Goal: Task Accomplishment & Management: Manage account settings

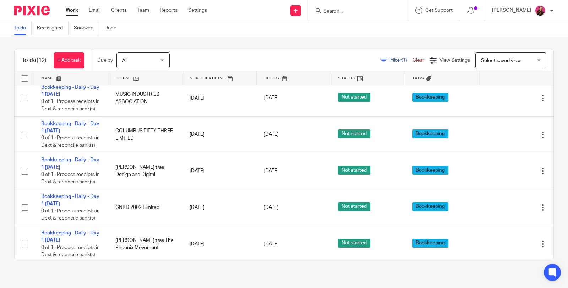
scroll to position [118, 0]
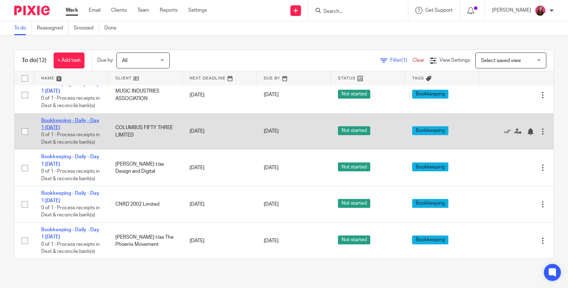
click at [63, 130] on link "Bookkeeping - Daily - Day 1 [DATE]" at bounding box center [70, 124] width 58 height 12
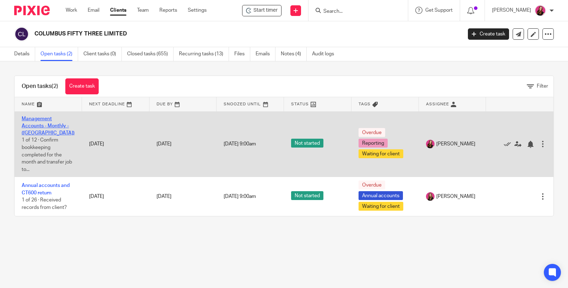
click at [61, 123] on link "Management Accounts - Monthly - ([GEOGRAPHIC_DATA])" at bounding box center [48, 126] width 53 height 20
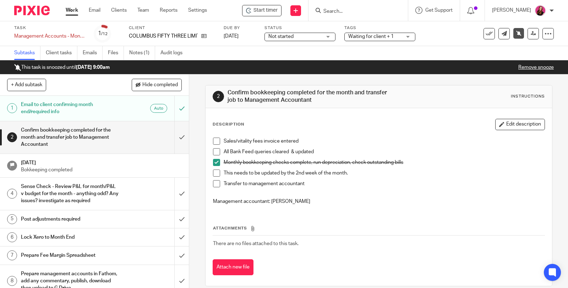
click at [213, 150] on span at bounding box center [216, 151] width 7 height 7
click at [72, 13] on link "Work" at bounding box center [72, 10] width 12 height 7
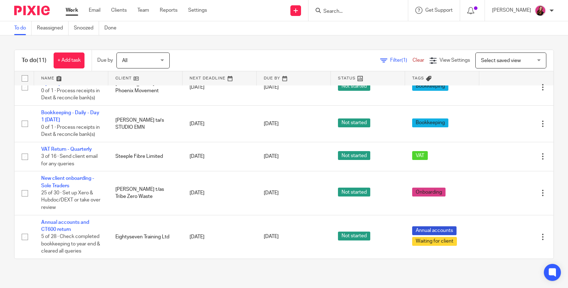
scroll to position [298, 0]
click at [474, 13] on icon at bounding box center [470, 10] width 7 height 7
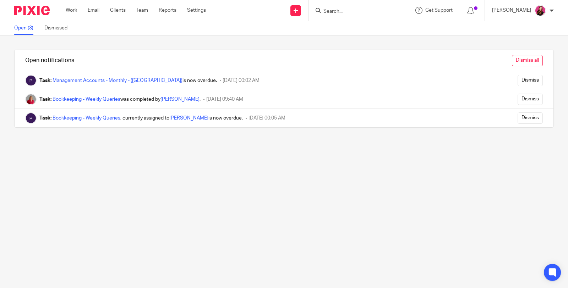
click at [515, 62] on input "Dismiss all" at bounding box center [527, 60] width 31 height 11
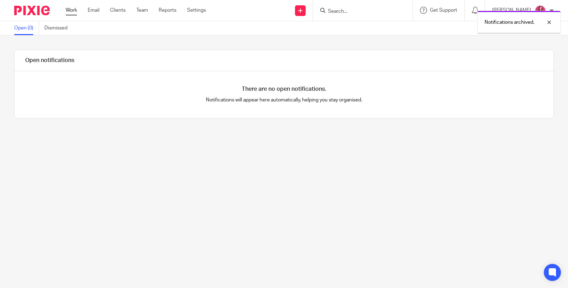
click at [73, 11] on link "Work" at bounding box center [71, 10] width 11 height 7
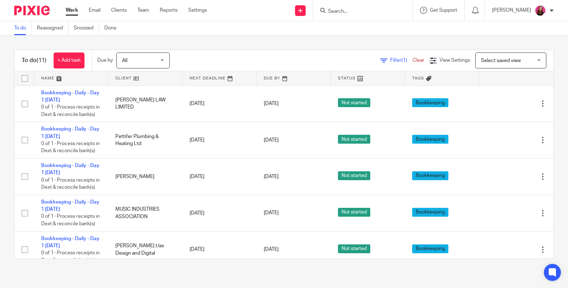
click at [344, 13] on input "Search" at bounding box center [359, 12] width 64 height 6
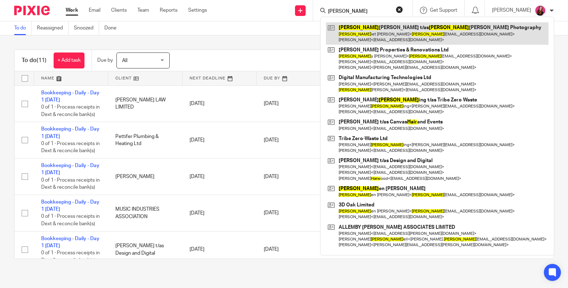
type input "harr"
click at [388, 43] on link at bounding box center [437, 33] width 223 height 22
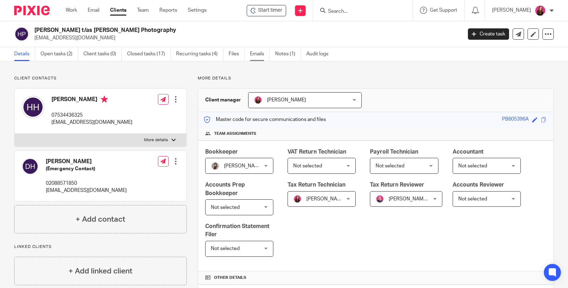
click at [254, 53] on link "Emails" at bounding box center [260, 54] width 20 height 14
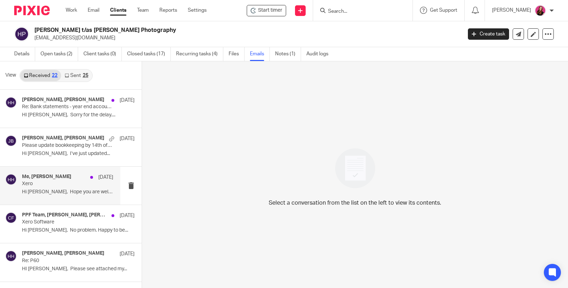
click at [75, 196] on div "Me, [PERSON_NAME] [DATE] Xero Hi [PERSON_NAME], Hope you are well?..." at bounding box center [67, 186] width 91 height 24
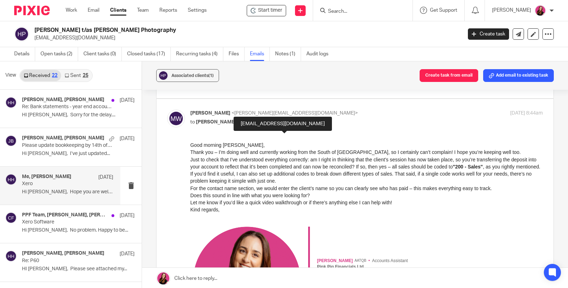
scroll to position [168, 0]
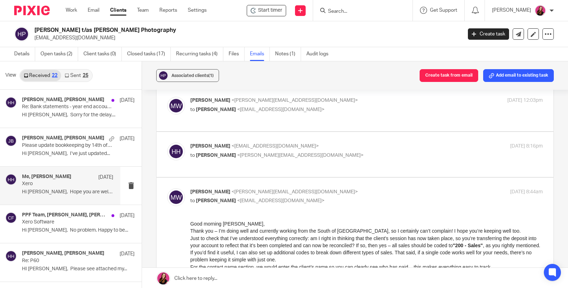
click at [327, 166] on div "Harriet Hemsley <harriethemsleyphotography@hotmail.com> to Michaela White <mich…" at bounding box center [355, 155] width 376 height 24
click at [236, 159] on p "to Michaela White <michaela@pinkpigfinancials.co.uk>" at bounding box center [307, 155] width 235 height 7
checkbox input "true"
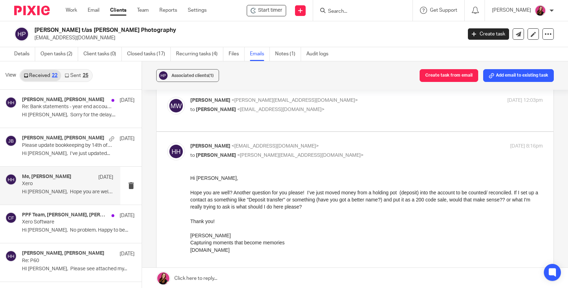
scroll to position [0, 0]
click at [327, 131] on label at bounding box center [355, 108] width 397 height 45
click at [167, 97] on input "checkbox" at bounding box center [167, 97] width 0 height 0
checkbox input "true"
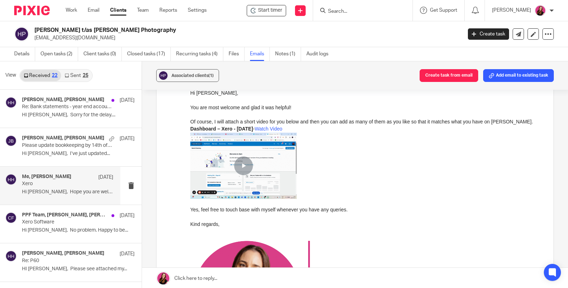
scroll to position [247, 0]
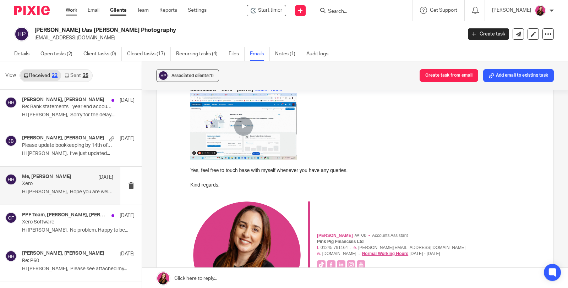
click at [69, 10] on link "Work" at bounding box center [71, 10] width 11 height 7
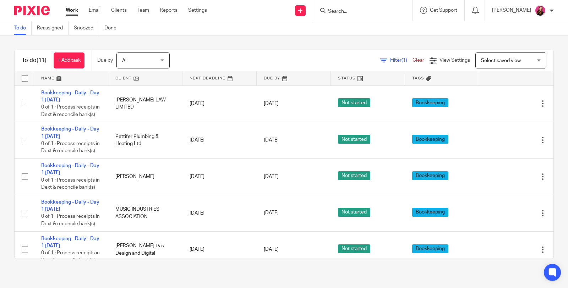
click at [362, 16] on div at bounding box center [362, 10] width 99 height 21
click at [350, 11] on input "Search" at bounding box center [359, 12] width 64 height 6
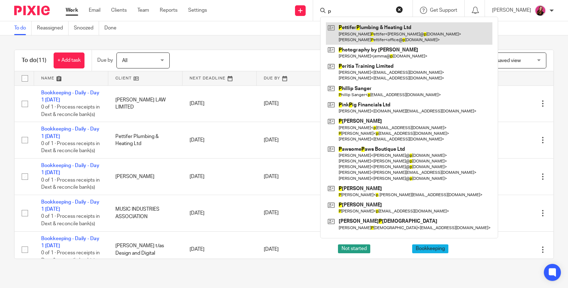
type input "p"
click at [365, 40] on link at bounding box center [409, 33] width 166 height 22
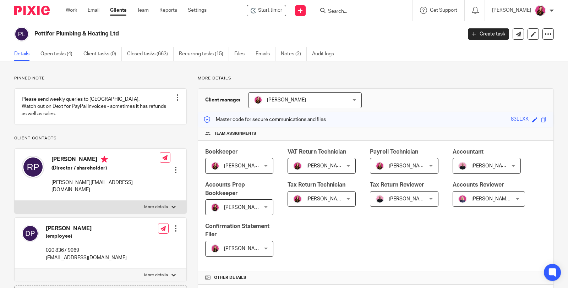
drag, startPoint x: 58, startPoint y: 54, endPoint x: 75, endPoint y: 42, distance: 21.1
click at [58, 54] on link "Open tasks (4)" at bounding box center [59, 54] width 38 height 14
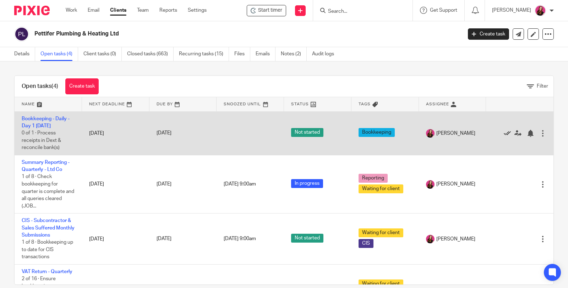
click at [504, 132] on icon at bounding box center [507, 133] width 7 height 7
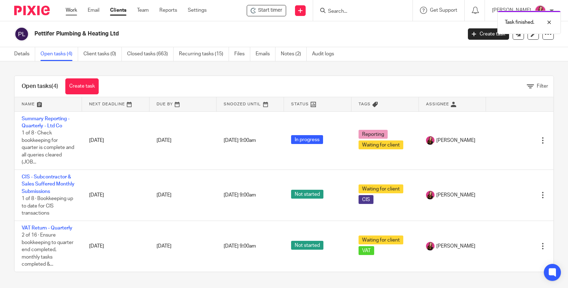
click at [71, 12] on link "Work" at bounding box center [71, 10] width 11 height 7
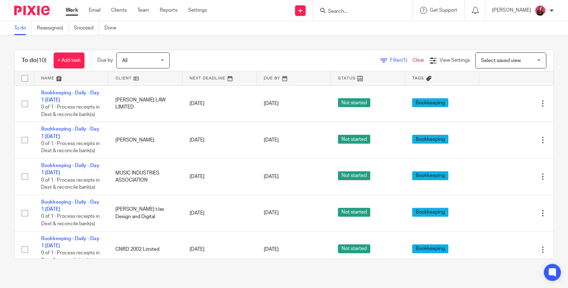
click at [373, 10] on input "Search" at bounding box center [359, 12] width 64 height 6
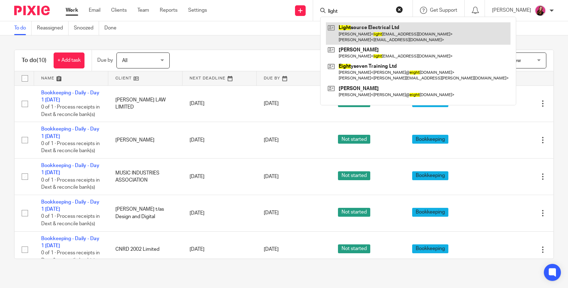
type input "light"
click at [370, 27] on link at bounding box center [418, 33] width 185 height 22
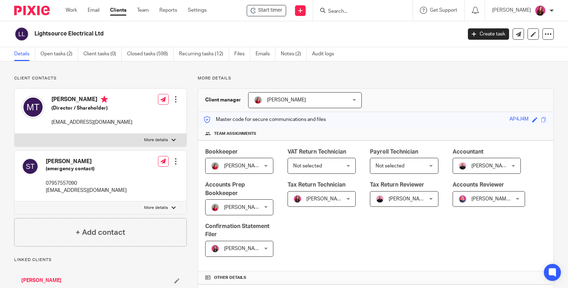
scroll to position [197, 0]
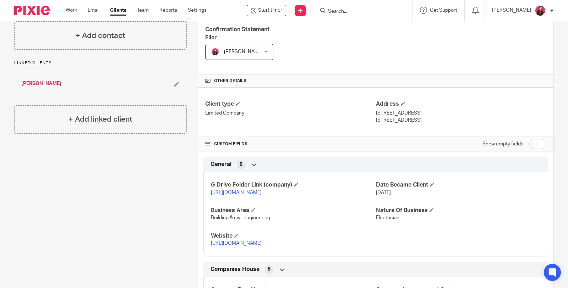
drag, startPoint x: 440, startPoint y: 119, endPoint x: 373, endPoint y: 111, distance: 67.6
click at [376, 111] on div "Address 9 Copthall Close, Great Hallingbury Bishops Stortford, CM22 7TX" at bounding box center [461, 112] width 170 height 24
copy div "9 Copthall Close, Great Hallingbury Bishops Stortford, CM22 7TX"
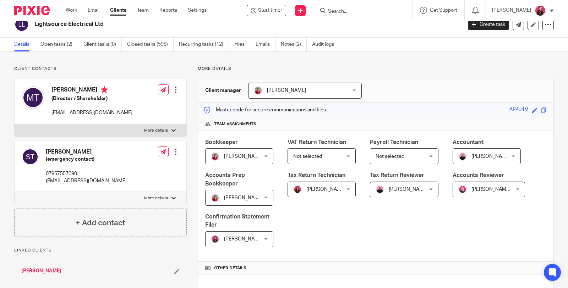
scroll to position [0, 0]
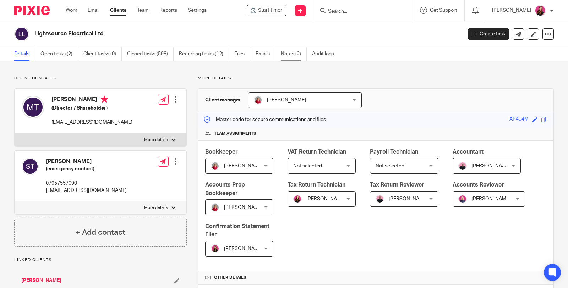
click at [287, 55] on link "Notes (2)" at bounding box center [294, 54] width 26 height 14
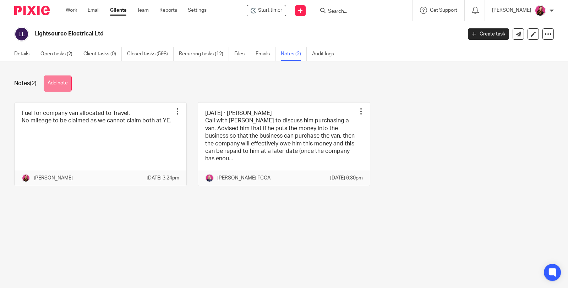
click at [67, 80] on button "Add note" at bounding box center [58, 84] width 28 height 16
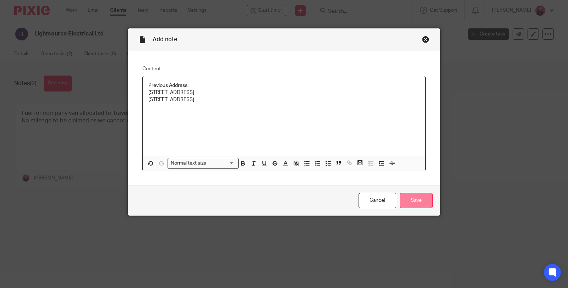
click at [410, 197] on input "Save" at bounding box center [416, 200] width 33 height 15
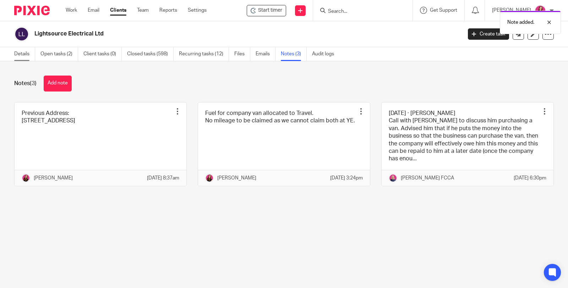
click at [15, 53] on link "Details" at bounding box center [24, 54] width 21 height 14
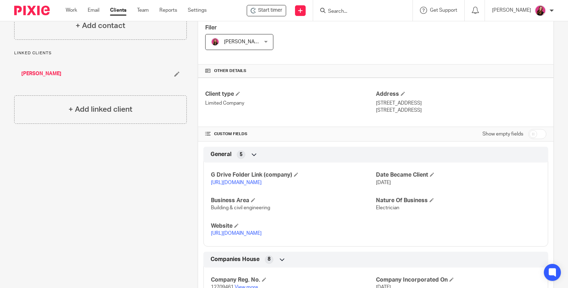
scroll to position [236, 0]
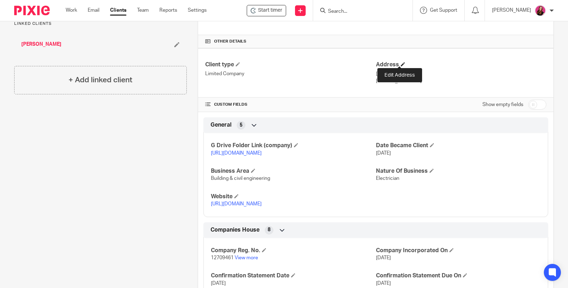
click at [401, 62] on span at bounding box center [403, 64] width 4 height 4
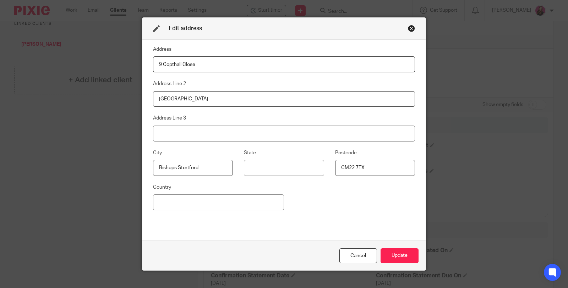
drag, startPoint x: 319, startPoint y: 65, endPoint x: 141, endPoint y: 70, distance: 179.0
click at [142, 70] on div "Address 9 Copthall Close Address Line 2 Great Hallingbury Address Line 3 City B…" at bounding box center [283, 140] width 283 height 201
type input "167-169 Great Portland Street"
drag, startPoint x: 155, startPoint y: 99, endPoint x: 139, endPoint y: 100, distance: 16.0
click at [142, 100] on div "Edit address Address 167-169 Great Portland Street Address Line 2 Great Halling…" at bounding box center [284, 144] width 284 height 254
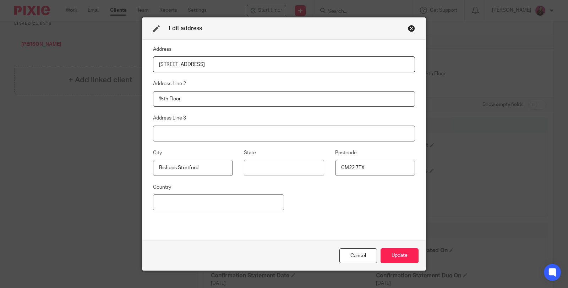
drag, startPoint x: 160, startPoint y: 98, endPoint x: 164, endPoint y: 95, distance: 5.2
click at [160, 98] on input "%th Floor" at bounding box center [284, 99] width 262 height 16
type input "5th Floor"
click at [173, 132] on input at bounding box center [284, 134] width 262 height 16
drag, startPoint x: 205, startPoint y: 173, endPoint x: 108, endPoint y: 177, distance: 97.0
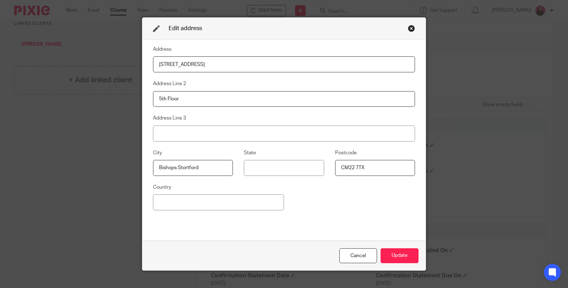
click at [108, 177] on div "Edit address Address 167-169 Great Portland Street Address Line 2 5th Floor Add…" at bounding box center [284, 144] width 568 height 288
type input "London"
drag, startPoint x: 369, startPoint y: 169, endPoint x: 285, endPoint y: 169, distance: 84.1
click at [285, 169] on div "City London State Postcode CM22 7TX" at bounding box center [278, 166] width 273 height 34
type input "W1W 5PF"
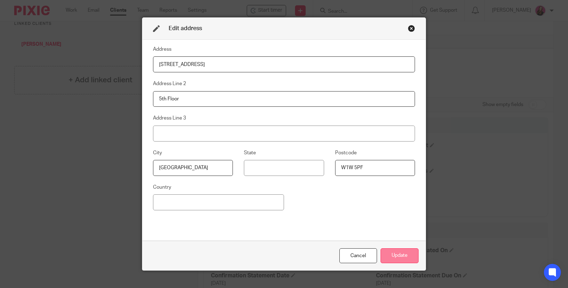
click at [404, 257] on button "Update" at bounding box center [400, 255] width 38 height 15
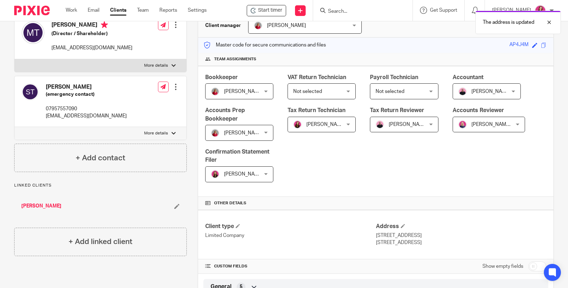
scroll to position [0, 0]
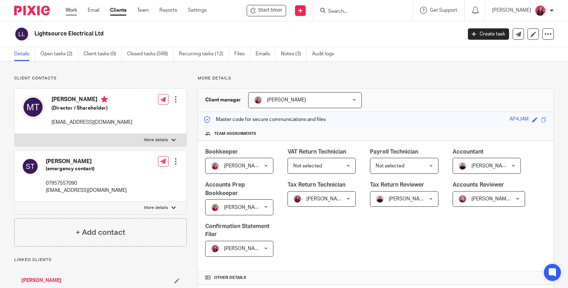
click at [70, 11] on link "Work" at bounding box center [71, 10] width 11 height 7
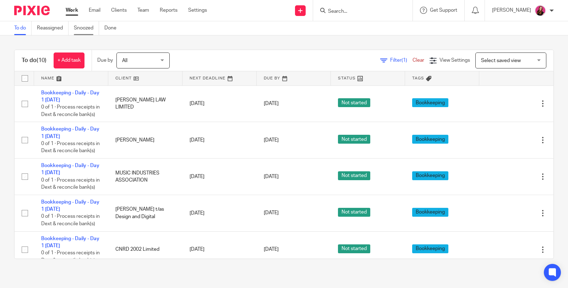
click at [82, 31] on link "Snoozed" at bounding box center [86, 28] width 25 height 14
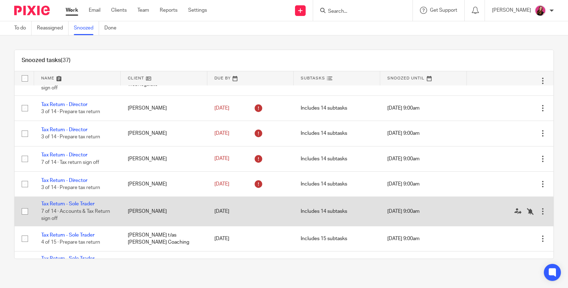
scroll to position [1115, 0]
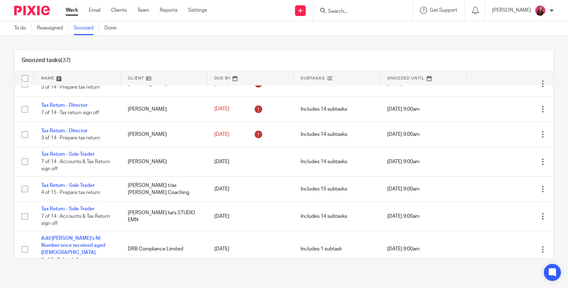
click at [75, 11] on link "Work" at bounding box center [72, 10] width 12 height 7
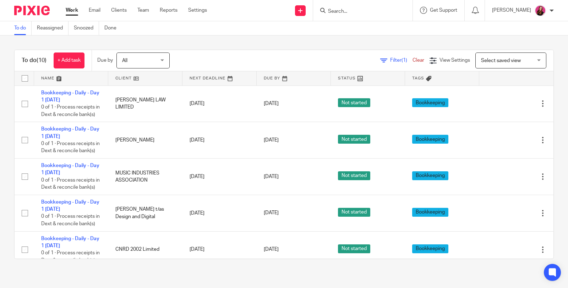
click at [371, 11] on input "Search" at bounding box center [359, 12] width 64 height 6
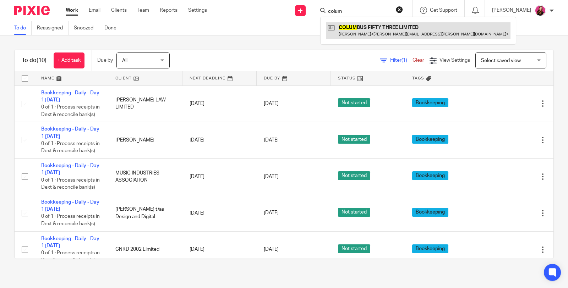
type input "colum"
click at [384, 31] on link at bounding box center [418, 30] width 185 height 16
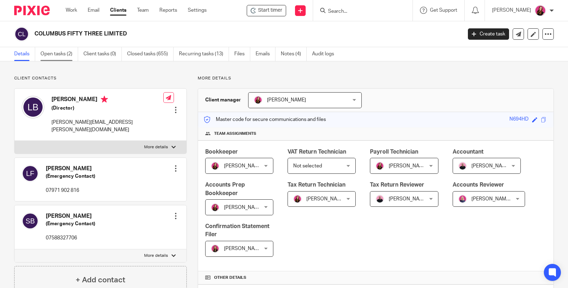
click at [46, 54] on link "Open tasks (2)" at bounding box center [59, 54] width 38 height 14
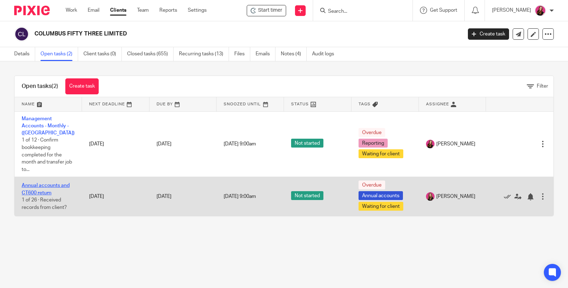
click at [53, 185] on link "Annual accounts and CT600 return" at bounding box center [46, 189] width 48 height 12
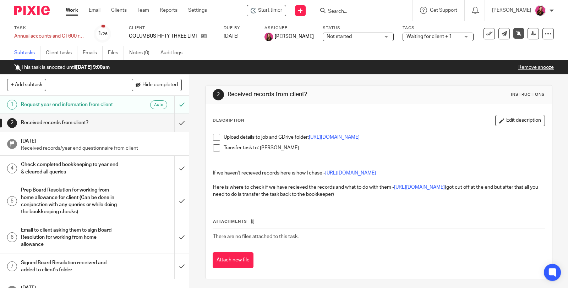
click at [45, 107] on h1 "Request year end information from client" at bounding box center [70, 104] width 98 height 11
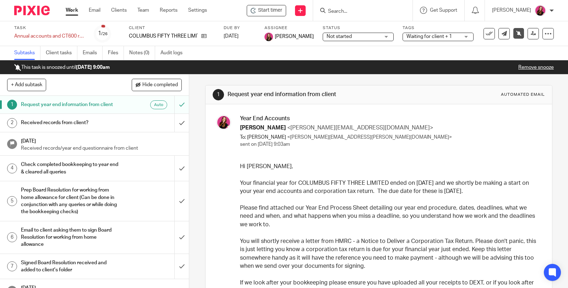
click at [75, 11] on link "Work" at bounding box center [72, 10] width 12 height 7
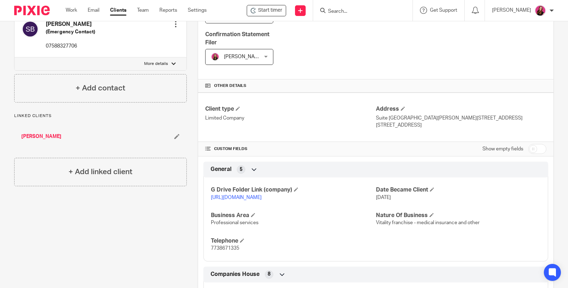
scroll to position [197, 0]
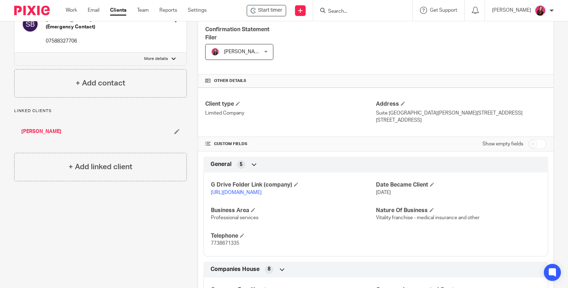
click at [254, 191] on link "https://drive.google.com/drive/folders/1exIWyItTH1wh9O8ivXoogekcvLdT9dTc?usp=dr…" at bounding box center [236, 192] width 51 height 5
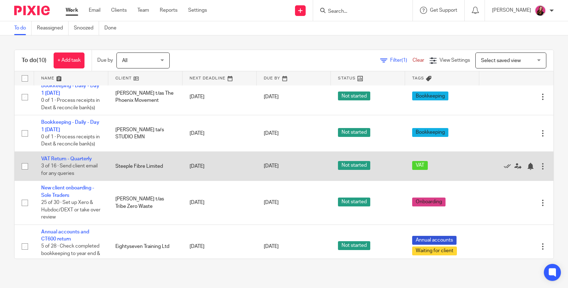
scroll to position [176, 0]
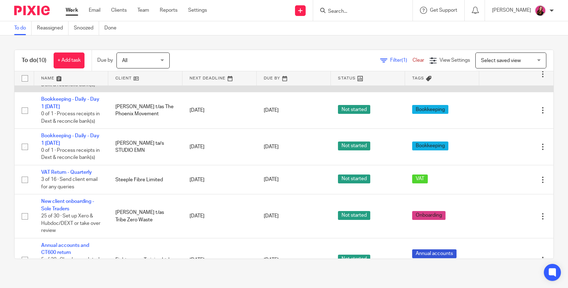
click at [504, 78] on icon at bounding box center [507, 74] width 7 height 7
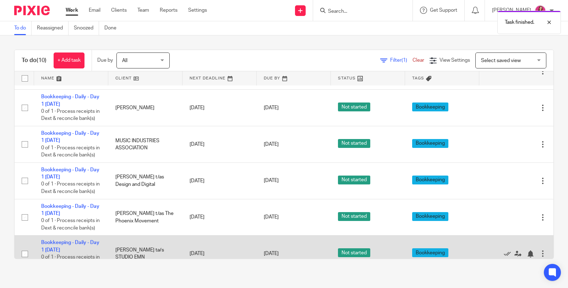
scroll to position [0, 0]
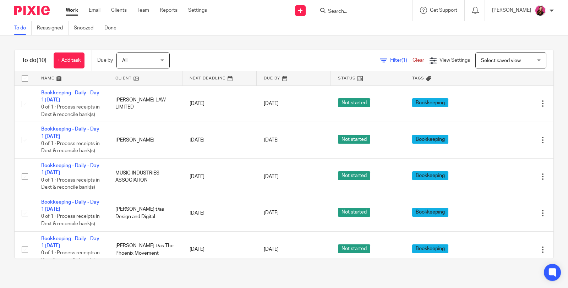
click at [356, 16] on div at bounding box center [362, 10] width 99 height 21
click at [357, 13] on input "Search" at bounding box center [359, 12] width 64 height 6
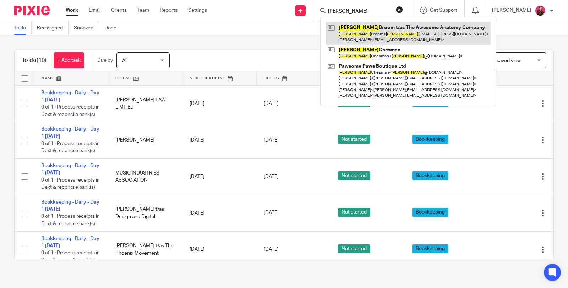
type input "sophie"
click at [363, 32] on link at bounding box center [408, 33] width 165 height 22
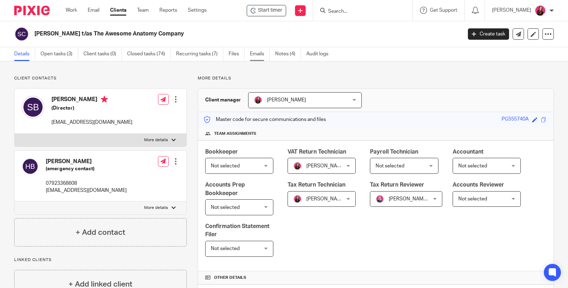
click at [259, 55] on link "Emails" at bounding box center [260, 54] width 20 height 14
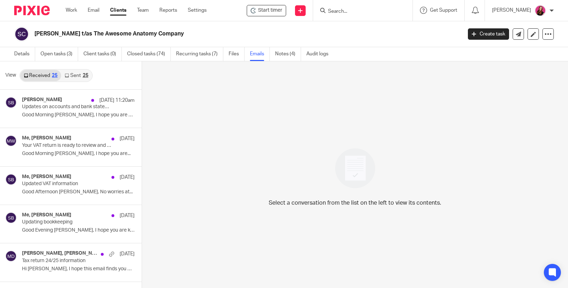
click at [70, 80] on link "Sent 25" at bounding box center [76, 75] width 31 height 11
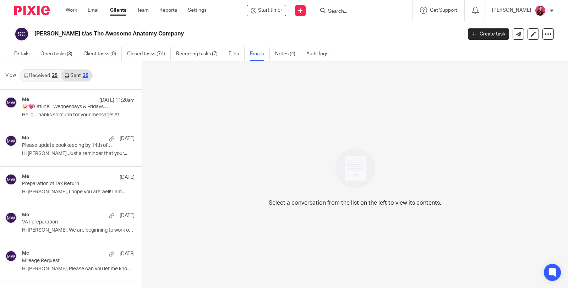
scroll to position [1, 0]
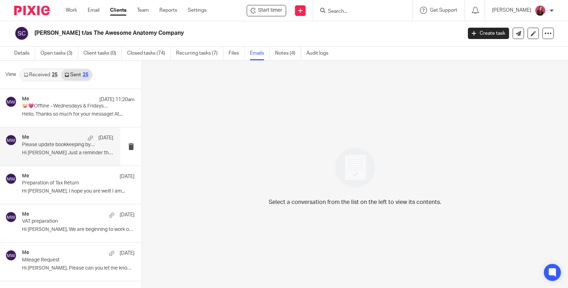
click at [63, 157] on div "Me 9 Oct Please update bookkeeping by 14th of the month so we can give you valu…" at bounding box center [67, 147] width 91 height 24
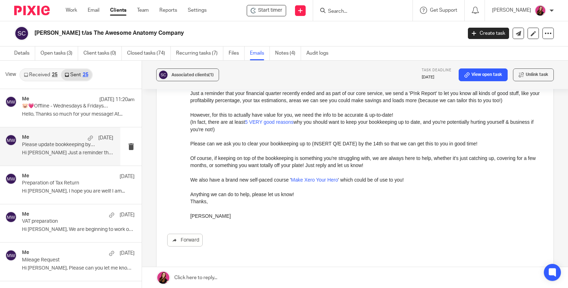
scroll to position [118, 0]
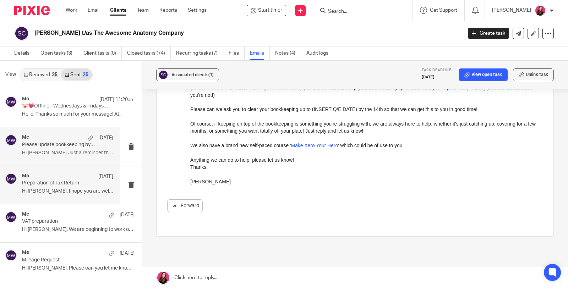
click at [66, 182] on p "Preparation of Tax Return" at bounding box center [58, 183] width 73 height 6
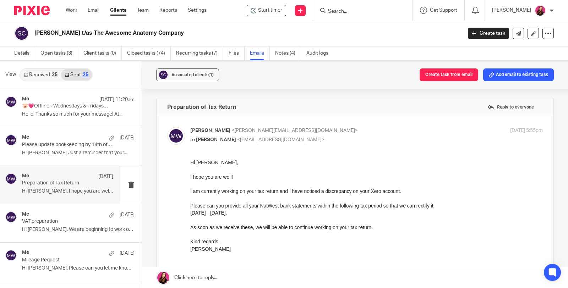
scroll to position [0, 0]
drag, startPoint x: 258, startPoint y: 214, endPoint x: 181, endPoint y: 204, distance: 77.6
click at [190, 204] on html "Hi Sophie, I hope you are well! I am currently working on your tax return and I…" at bounding box center [366, 206] width 353 height 94
copy div "Please can you provide all your NatWest bank statements within the following ta…"
click at [23, 54] on link "Details" at bounding box center [24, 54] width 21 height 14
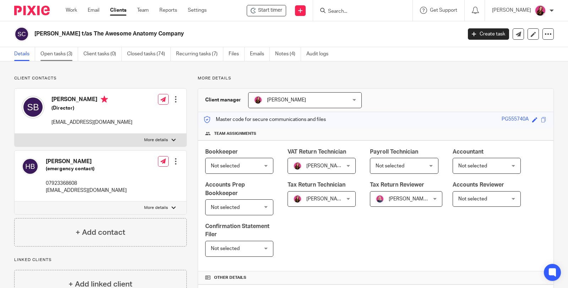
click at [53, 54] on link "Open tasks (3)" at bounding box center [59, 54] width 38 height 14
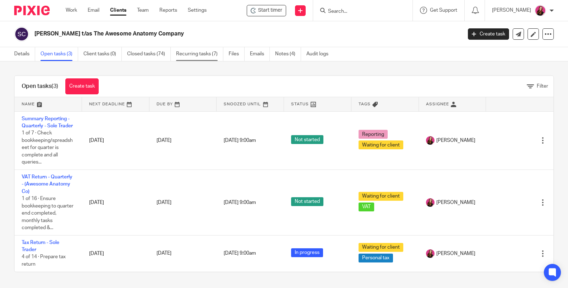
click at [207, 54] on link "Recurring tasks (7)" at bounding box center [199, 54] width 47 height 14
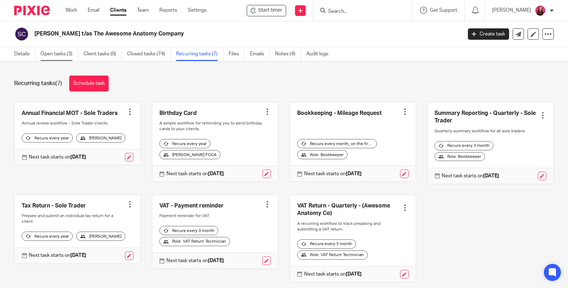
click at [54, 54] on link "Open tasks (3)" at bounding box center [59, 54] width 38 height 14
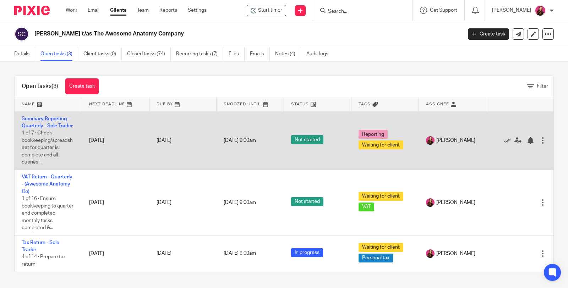
click at [539, 144] on div at bounding box center [542, 140] width 7 height 7
click at [527, 144] on div at bounding box center [530, 140] width 7 height 7
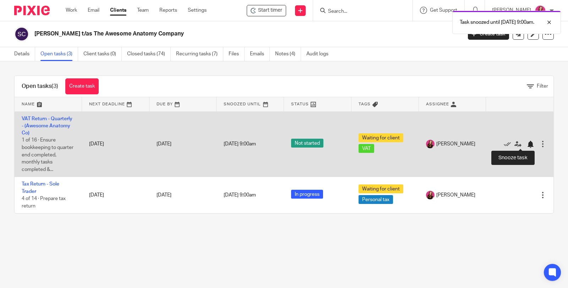
click at [527, 144] on div at bounding box center [530, 144] width 7 height 7
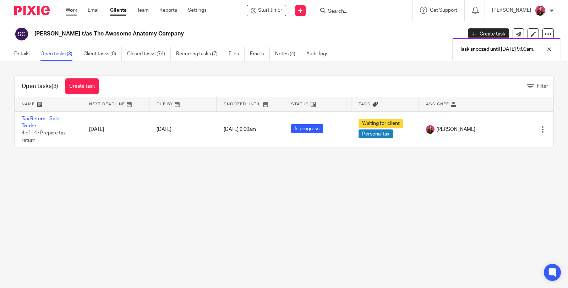
drag, startPoint x: 74, startPoint y: 11, endPoint x: 71, endPoint y: 8, distance: 3.8
click at [74, 10] on link "Work" at bounding box center [71, 10] width 11 height 7
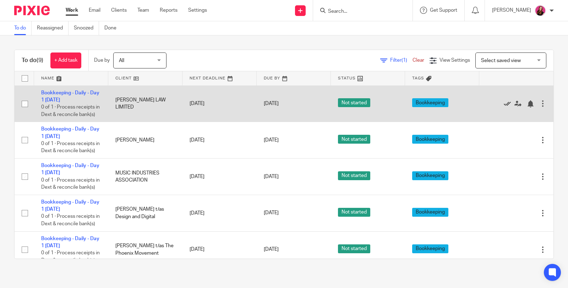
click at [504, 107] on icon at bounding box center [507, 103] width 7 height 7
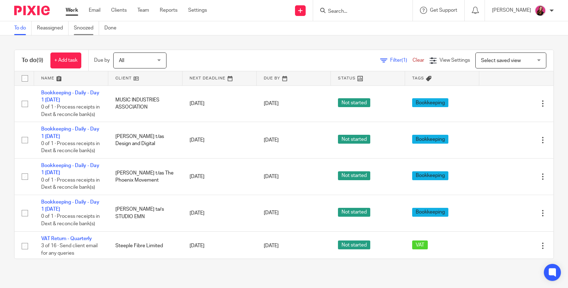
click at [93, 27] on link "Snoozed" at bounding box center [86, 28] width 25 height 14
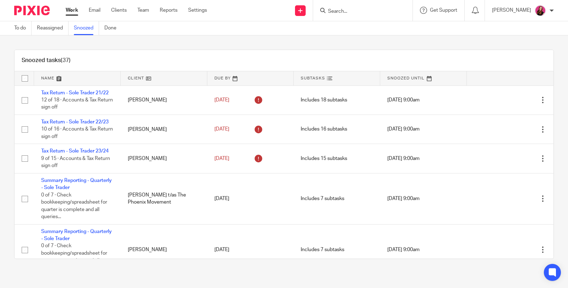
click at [67, 11] on link "Work" at bounding box center [72, 10] width 12 height 7
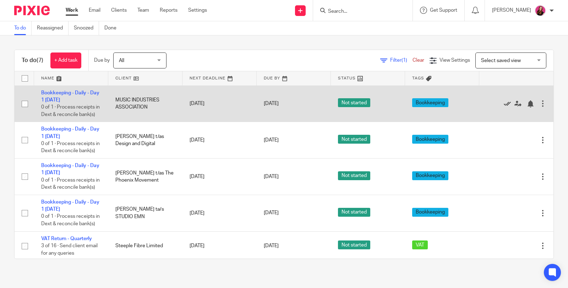
click at [504, 107] on icon at bounding box center [507, 103] width 7 height 7
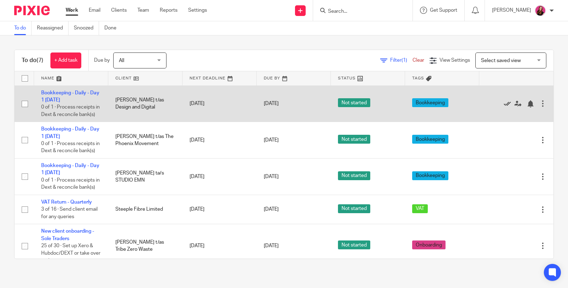
click at [504, 108] on icon at bounding box center [507, 103] width 7 height 7
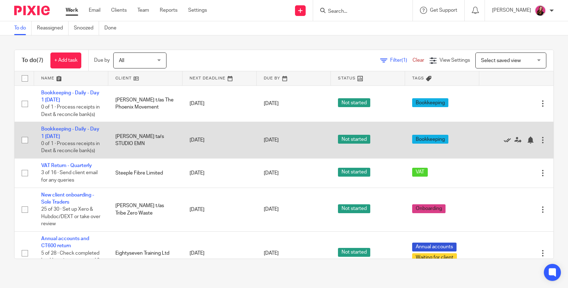
click at [504, 144] on icon at bounding box center [507, 140] width 7 height 7
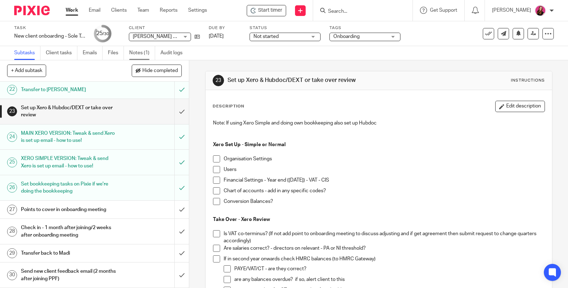
click at [137, 51] on link "Notes (1)" at bounding box center [142, 53] width 26 height 14
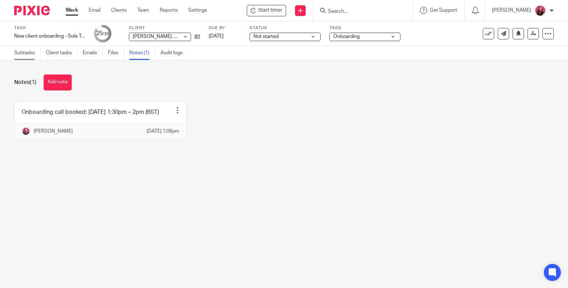
click at [20, 53] on link "Subtasks" at bounding box center [27, 53] width 26 height 14
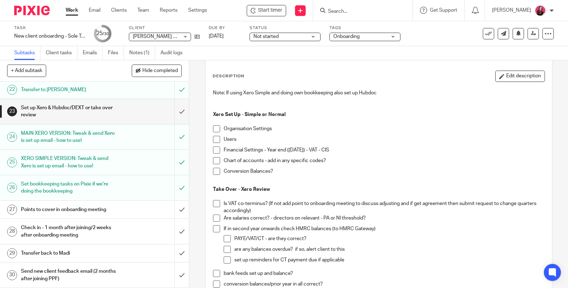
scroll to position [39, 0]
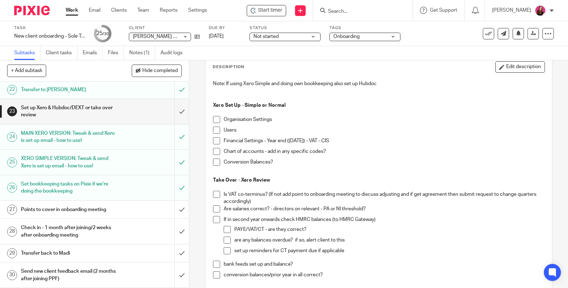
click at [93, 213] on h1 "Points to cover in onboarding meeting" at bounding box center [70, 209] width 98 height 11
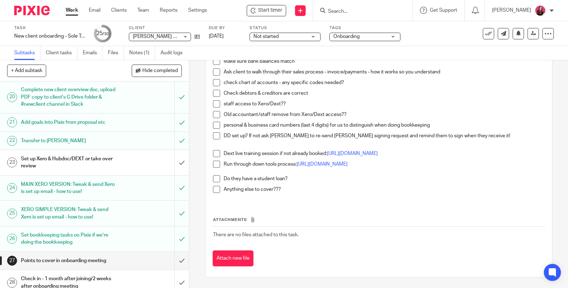
scroll to position [473, 0]
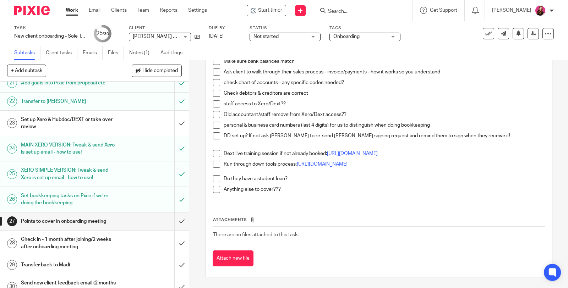
click at [83, 130] on h1 "Set up Xero & Hubdoc/DEXT or take over review" at bounding box center [70, 123] width 98 height 18
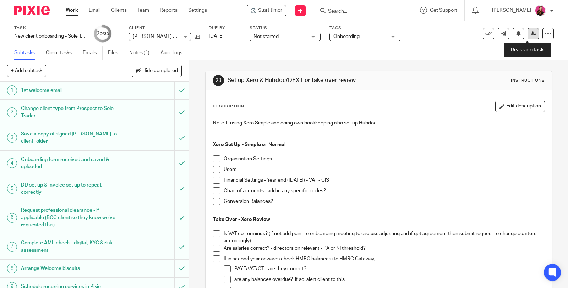
click at [531, 35] on icon at bounding box center [533, 33] width 5 height 5
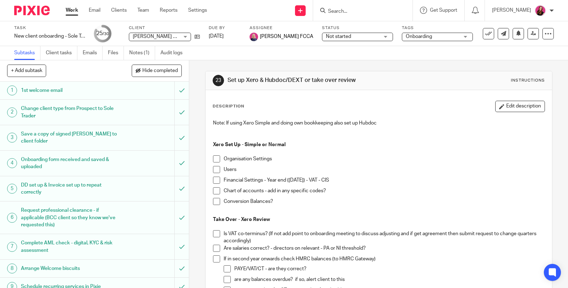
click at [69, 13] on link "Work" at bounding box center [72, 10] width 12 height 7
